Goal: Information Seeking & Learning: Learn about a topic

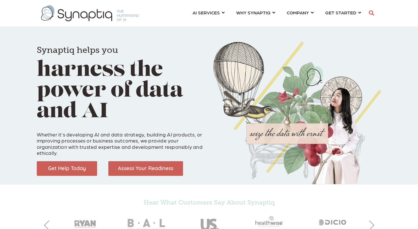
scroll to position [0, 3]
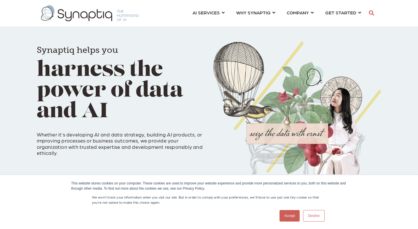
click at [296, 216] on link "Accept" at bounding box center [290, 216] width 20 height 12
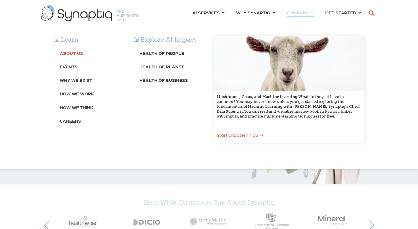
click at [69, 49] on link "About Us" at bounding box center [71, 52] width 23 height 11
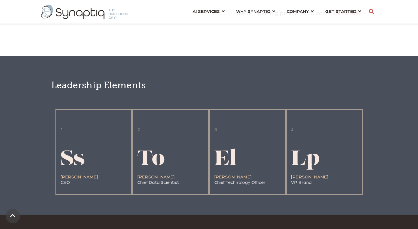
scroll to position [1227, 0]
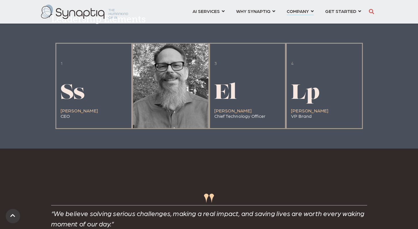
click at [161, 127] on div at bounding box center [170, 86] width 75 height 85
click at [169, 91] on div at bounding box center [170, 86] width 75 height 85
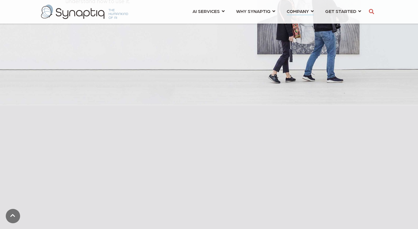
scroll to position [0, 0]
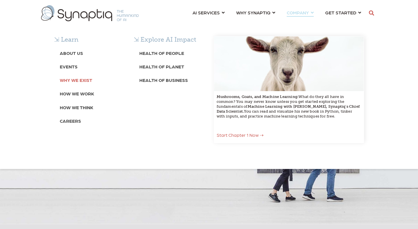
click at [81, 78] on b "Why We Exist" at bounding box center [76, 79] width 32 height 5
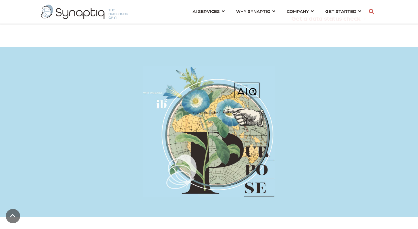
scroll to position [799, 0]
